Goal: Transaction & Acquisition: Download file/media

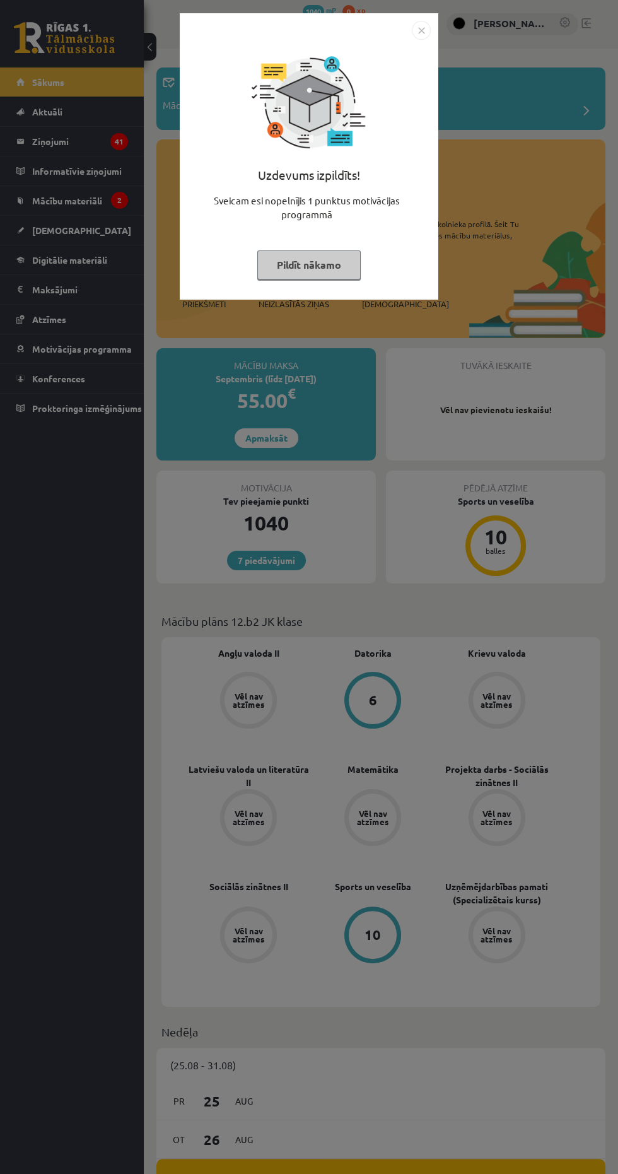
click at [284, 263] on button "Pildīt nākamo" at bounding box center [308, 264] width 103 height 29
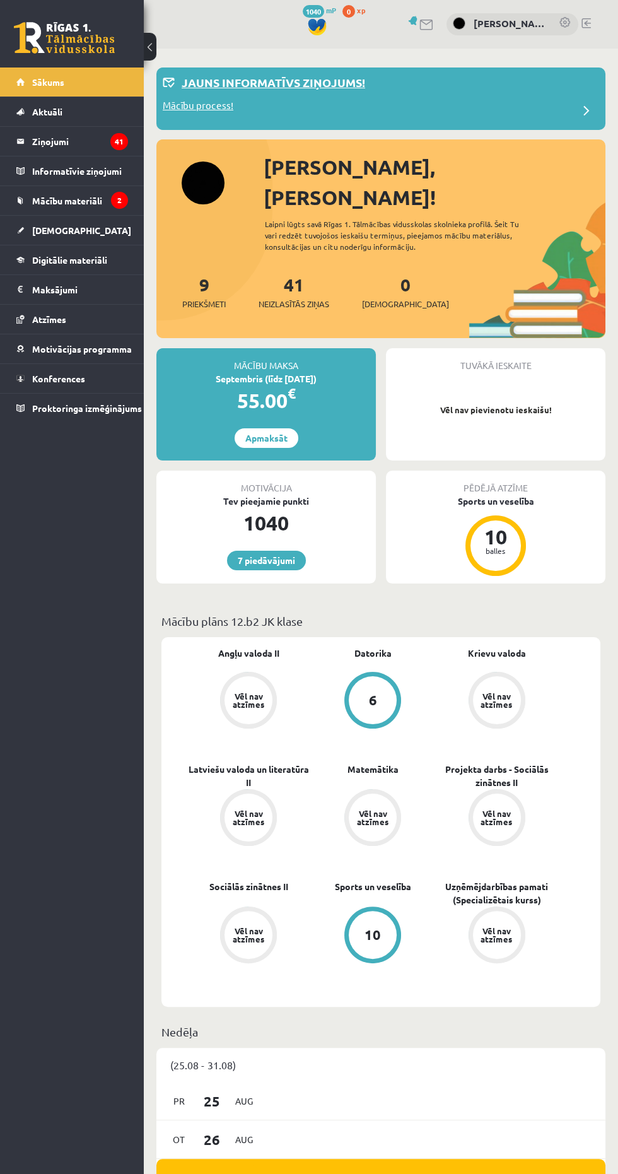
click at [219, 85] on p "Jauns informatīvs ziņojums!" at bounding box center [274, 82] width 184 height 17
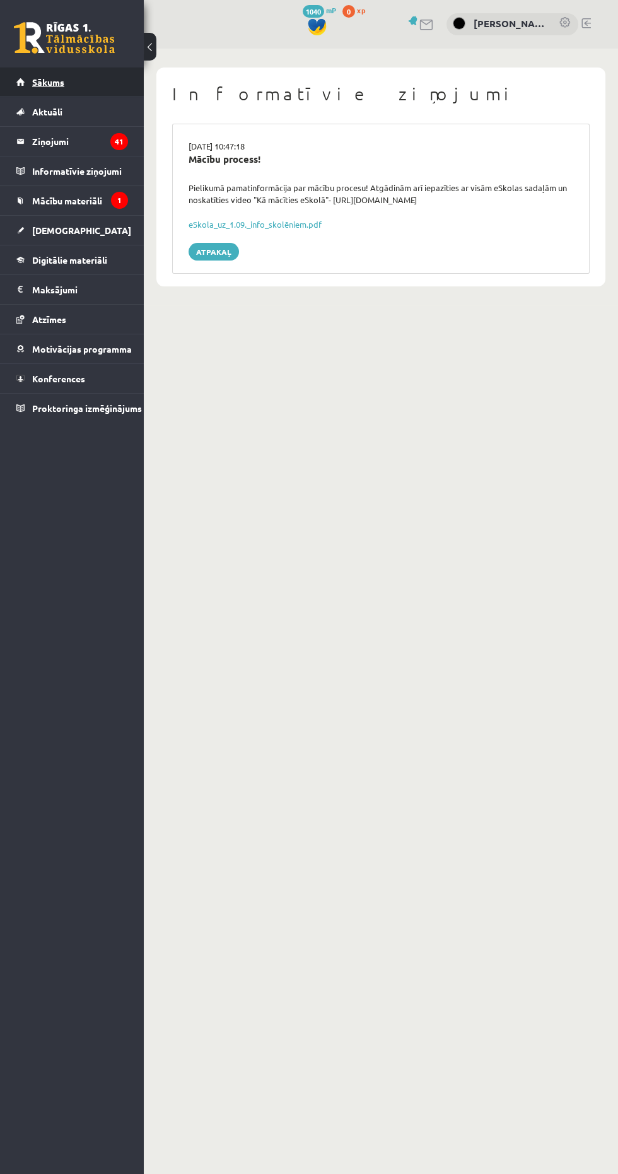
click at [40, 76] on span "Sākums" at bounding box center [48, 81] width 32 height 11
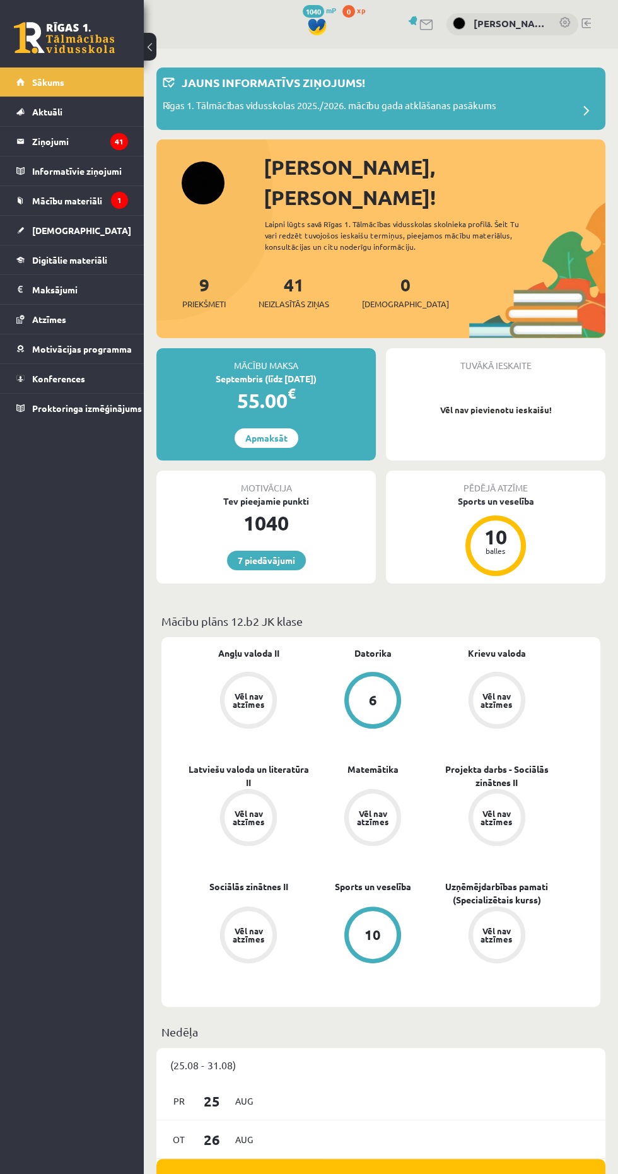
click at [532, 392] on div "Tuvākā ieskaite Vēl nav pievienotu ieskaišu!" at bounding box center [496, 404] width 220 height 112
click at [42, 226] on span "[DEMOGRAPHIC_DATA]" at bounding box center [81, 230] width 99 height 11
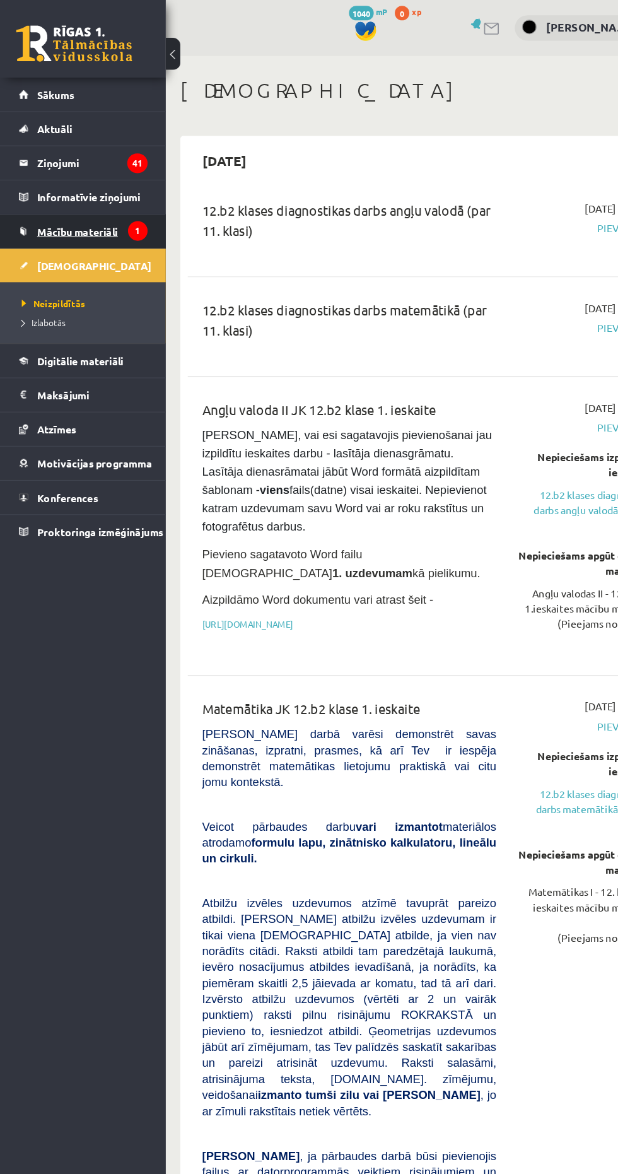
click at [48, 199] on span "Mācību materiāli" at bounding box center [67, 200] width 70 height 11
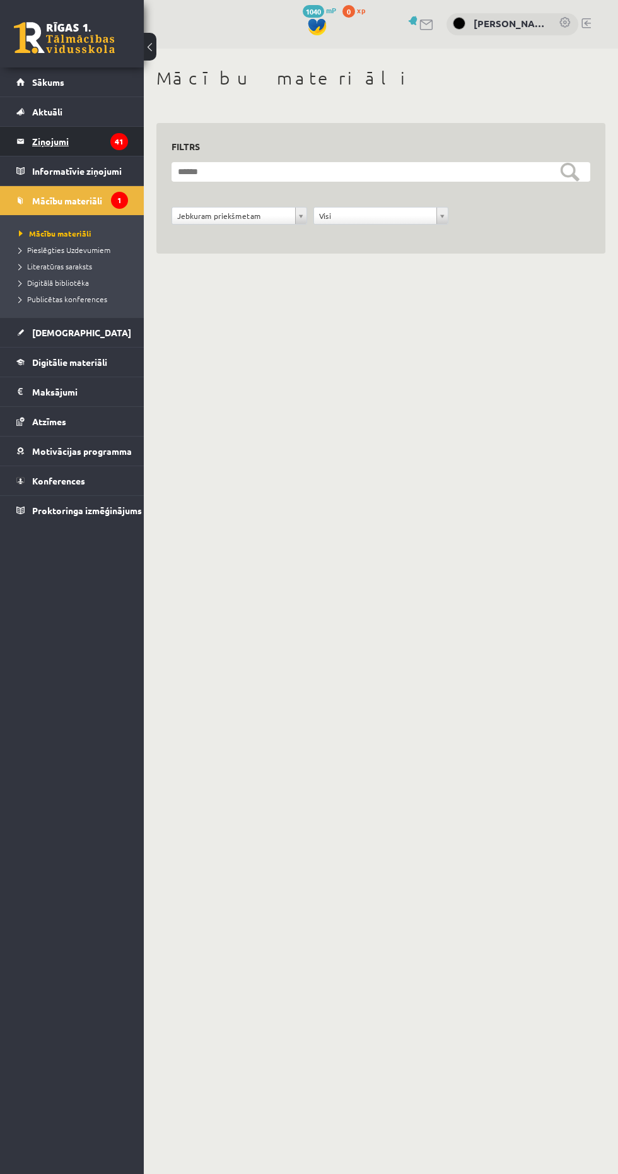
click at [49, 139] on legend "Ziņojumi 41" at bounding box center [80, 141] width 96 height 29
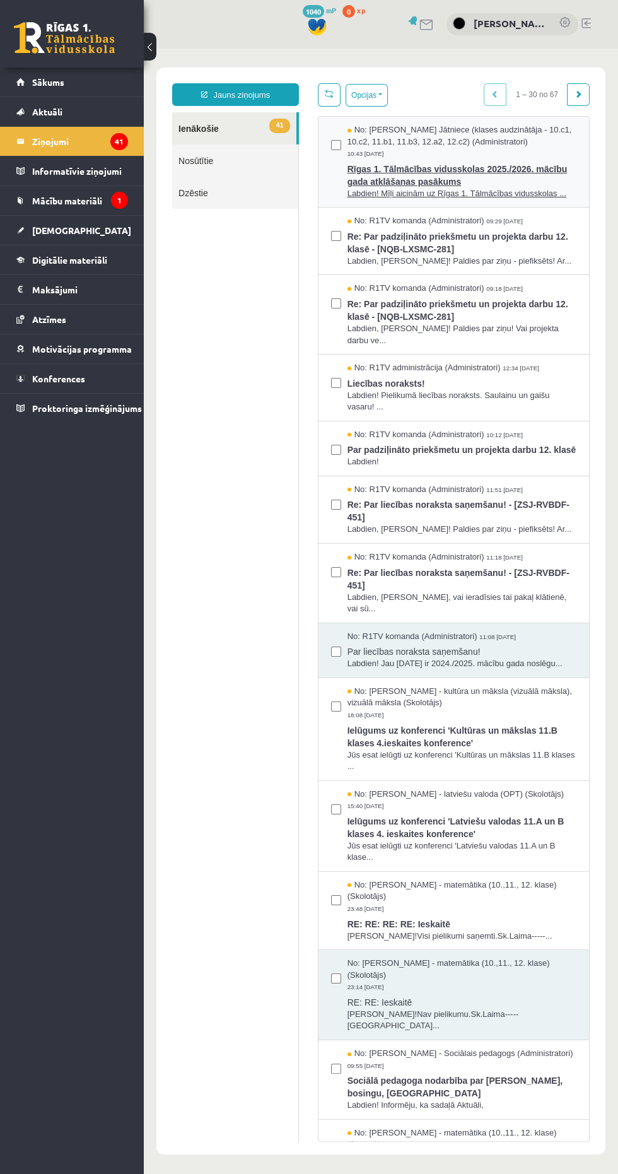
click at [419, 168] on span "Rīgas 1. Tālmācības vidusskolas 2025./2026. mācību gada atklāšanas pasākums" at bounding box center [462, 174] width 229 height 28
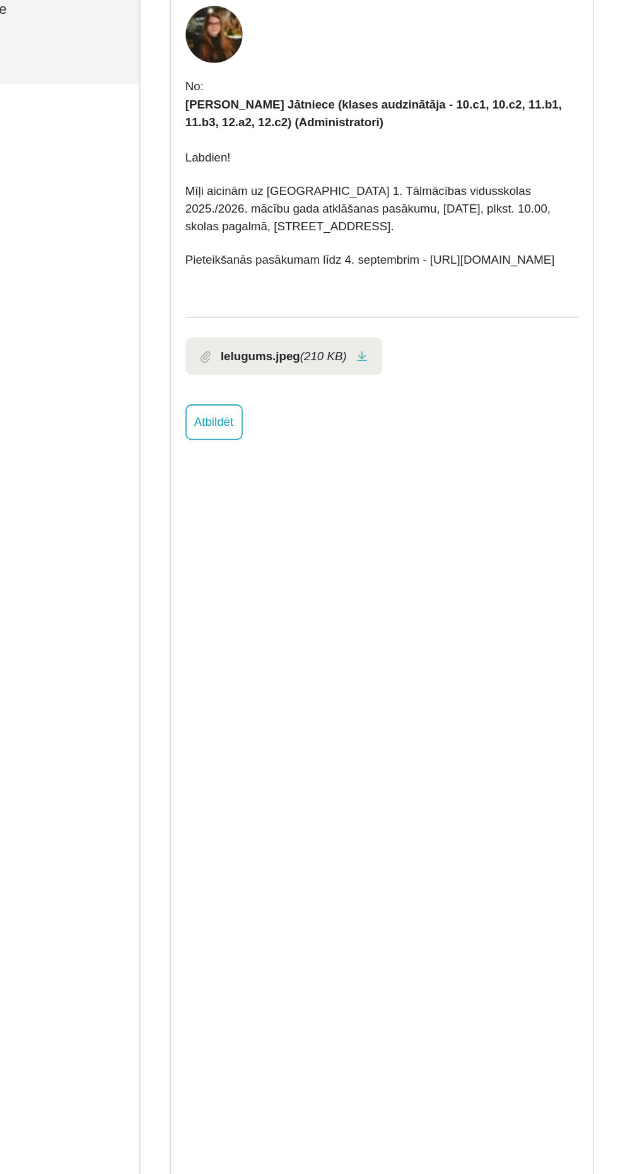
click at [119, 169] on li "Ielugums.jpeg (210 KB)" at bounding box center [146, 169] width 126 height 24
click at [192, 173] on link at bounding box center [195, 169] width 7 height 8
